Goal: Find specific page/section: Find specific page/section

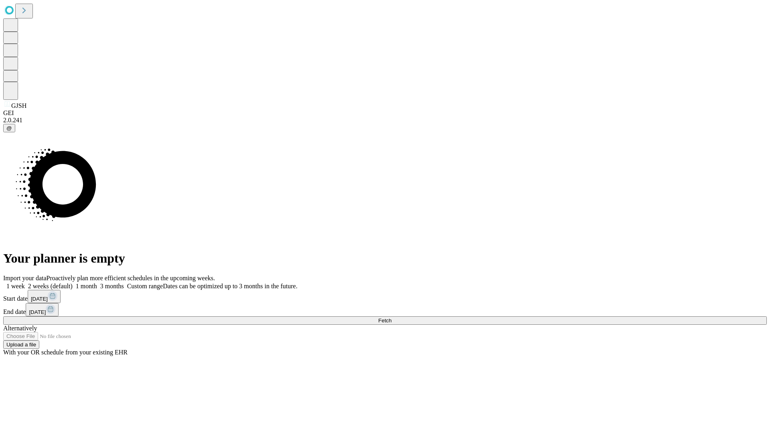
click at [391, 318] on span "Fetch" at bounding box center [384, 321] width 13 height 6
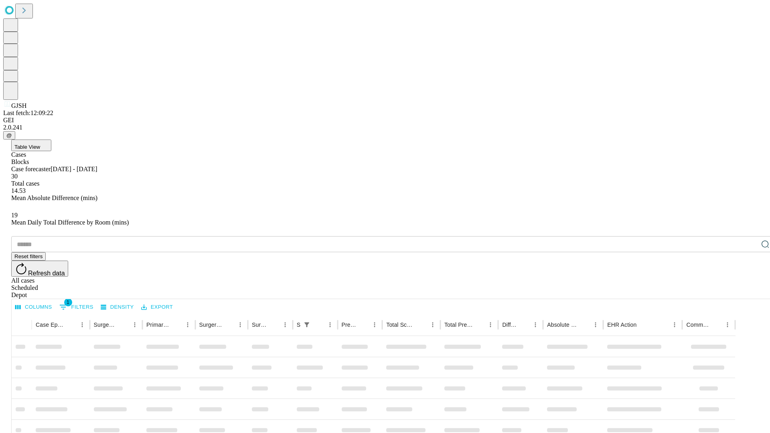
click at [749, 291] on div "Depot" at bounding box center [392, 294] width 763 height 7
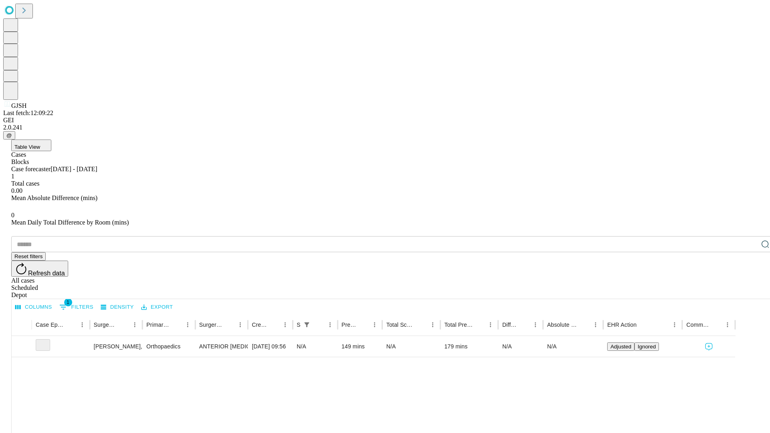
click at [684, 277] on div "All cases" at bounding box center [392, 280] width 763 height 7
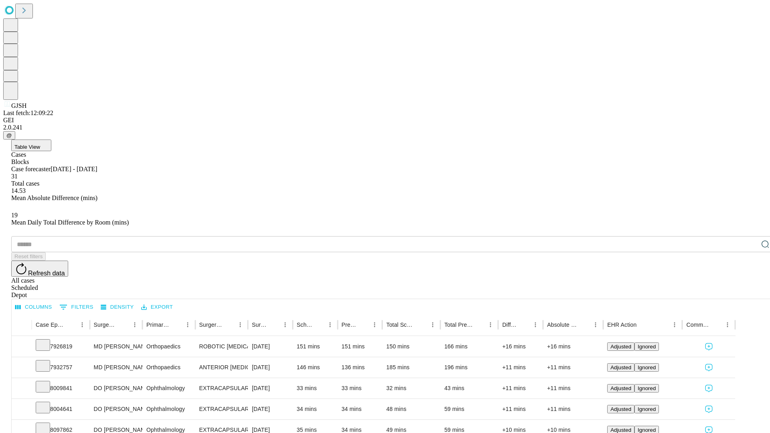
type input "*******"
